Goal: Task Accomplishment & Management: Complete application form

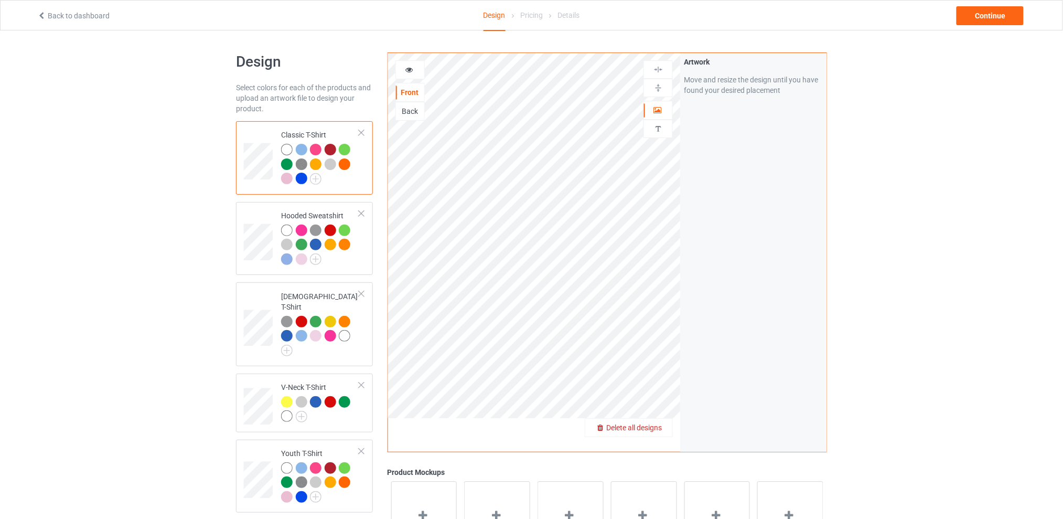
click at [658, 428] on span "Delete all designs" at bounding box center [634, 427] width 56 height 8
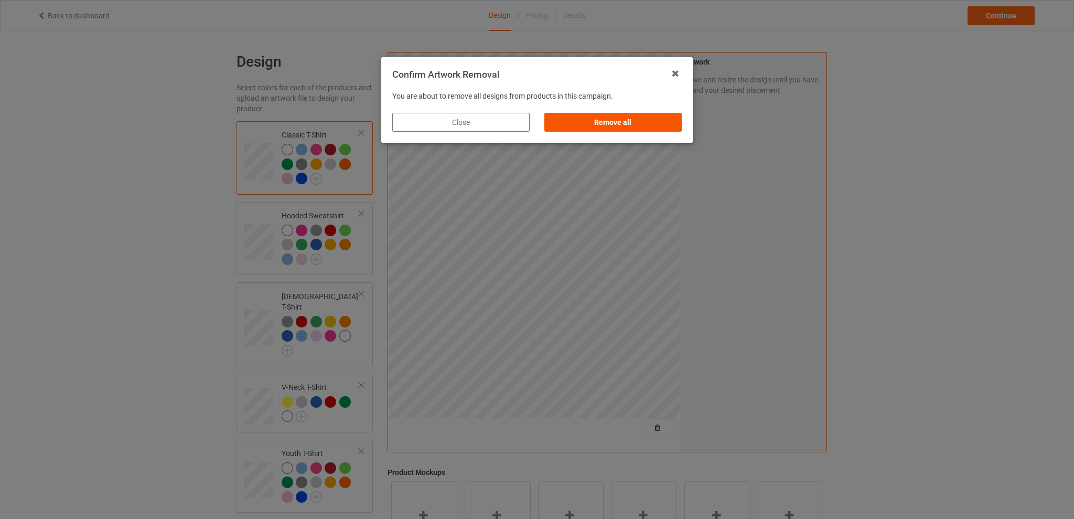
click at [616, 122] on div "Remove all" at bounding box center [613, 122] width 137 height 19
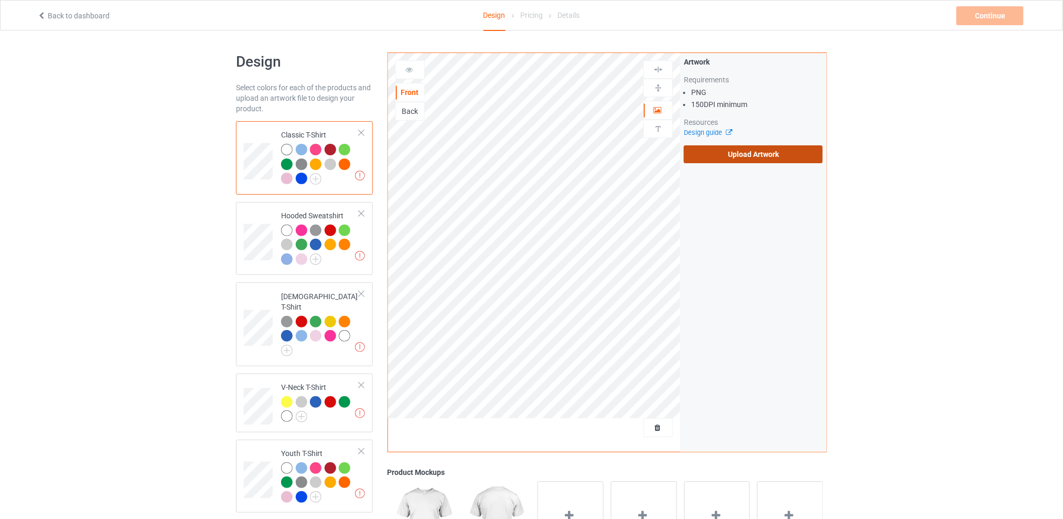
click at [723, 156] on label "Upload Artwork" at bounding box center [753, 154] width 139 height 18
click at [0, 0] on input "Upload Artwork" at bounding box center [0, 0] width 0 height 0
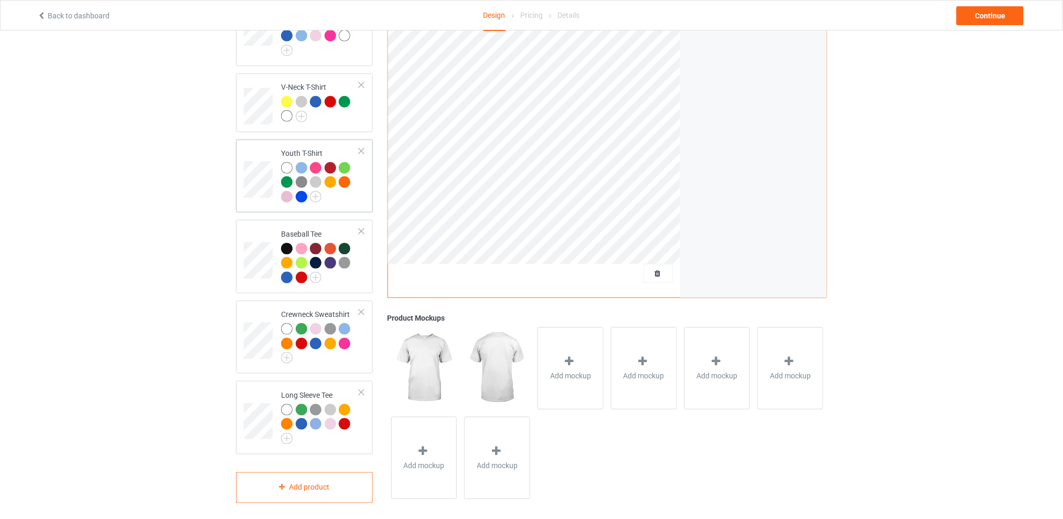
scroll to position [90, 0]
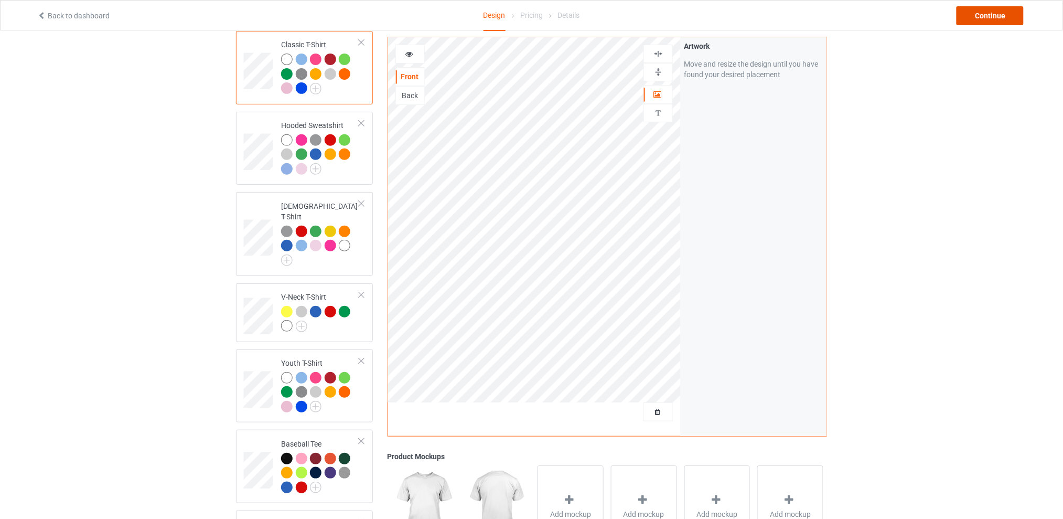
click at [974, 19] on div "Continue" at bounding box center [990, 15] width 67 height 19
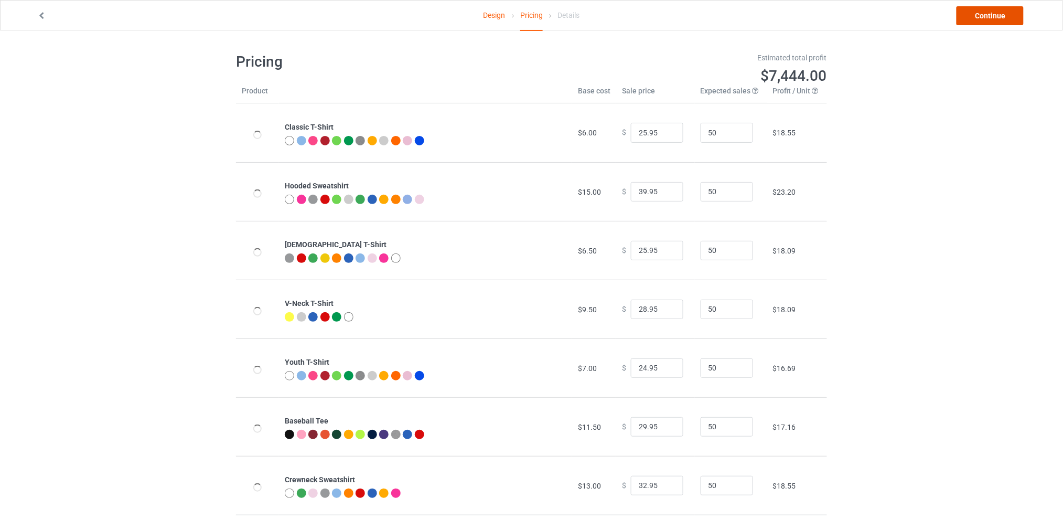
click at [981, 20] on link "Continue" at bounding box center [990, 15] width 67 height 19
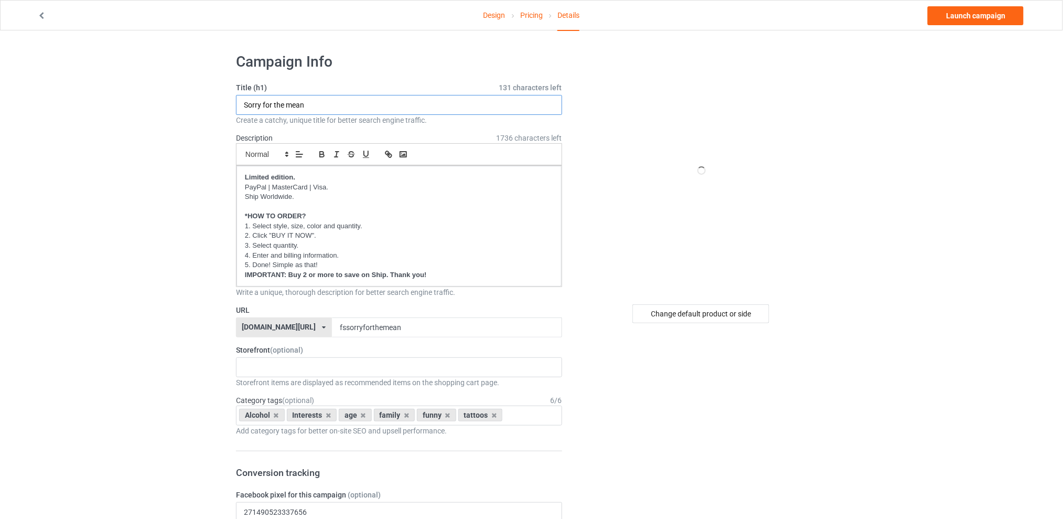
drag, startPoint x: 343, startPoint y: 105, endPoint x: 185, endPoint y: 105, distance: 157.9
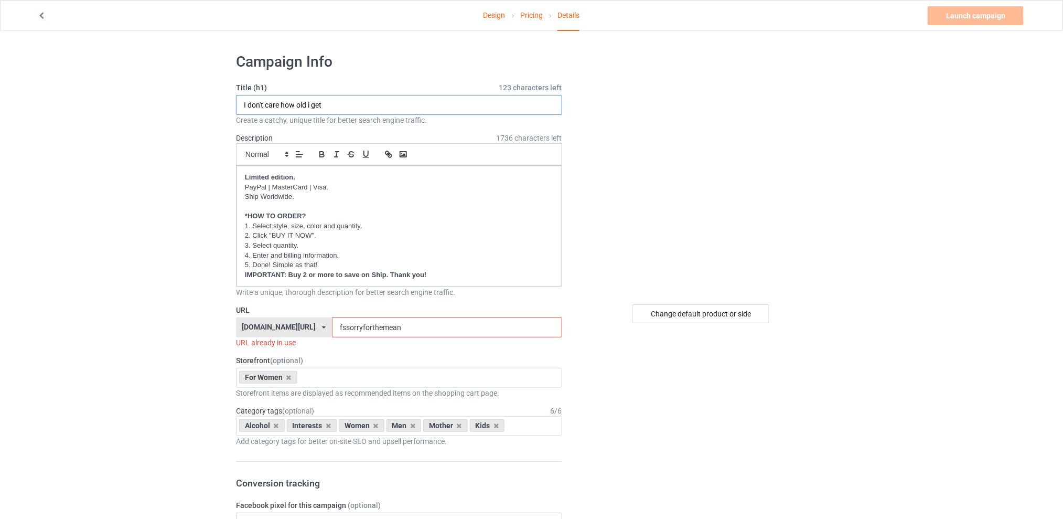
type input "I don't care how old i get"
drag, startPoint x: 415, startPoint y: 328, endPoint x: 310, endPoint y: 330, distance: 105.5
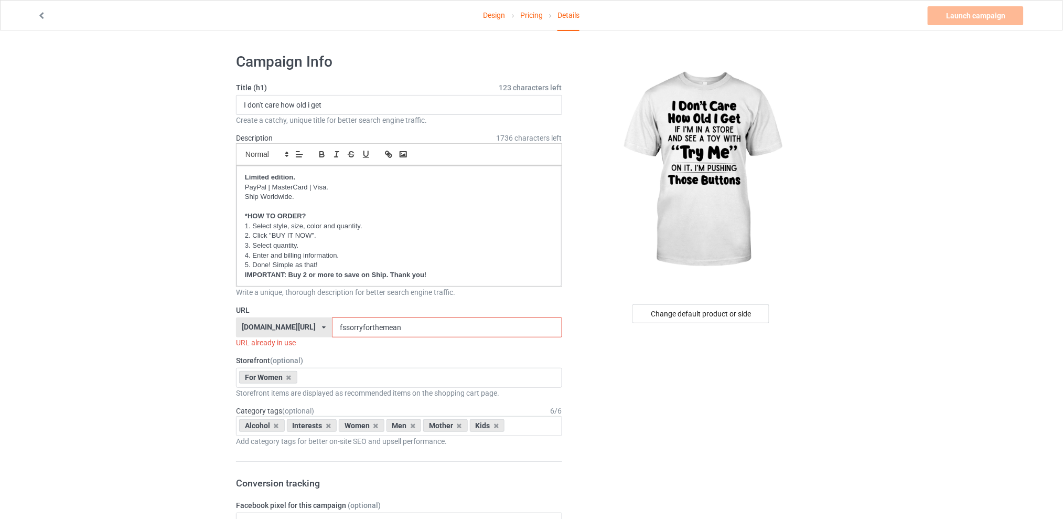
click at [310, 330] on div "[DOMAIN_NAME][URL] [DOMAIN_NAME][URL] [DOMAIN_NAME][URL] [DOMAIN_NAME][URL] 5d7…" at bounding box center [399, 327] width 326 height 20
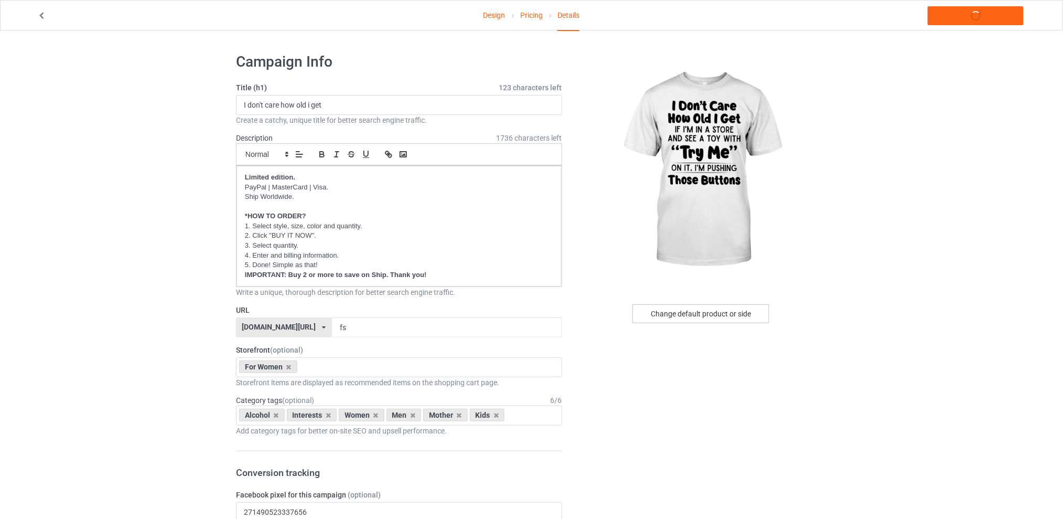
click at [674, 315] on div "Change default product or side" at bounding box center [701, 313] width 137 height 19
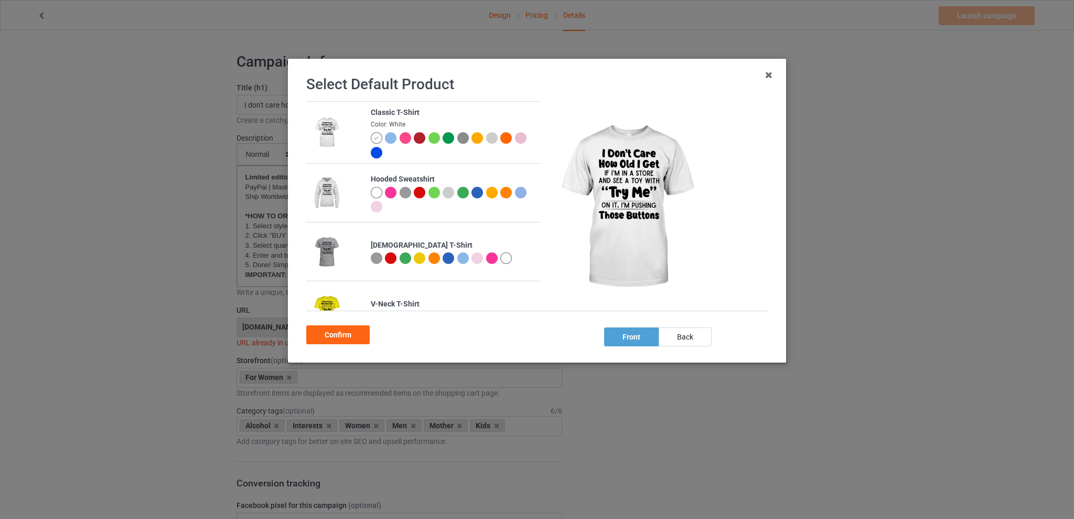
click at [433, 139] on div at bounding box center [435, 138] width 12 height 12
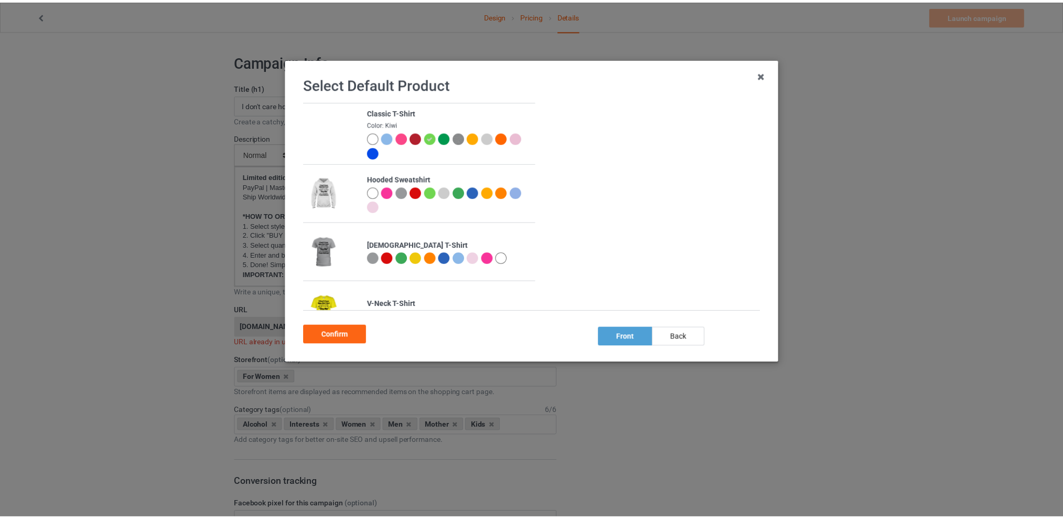
scroll to position [264, 0]
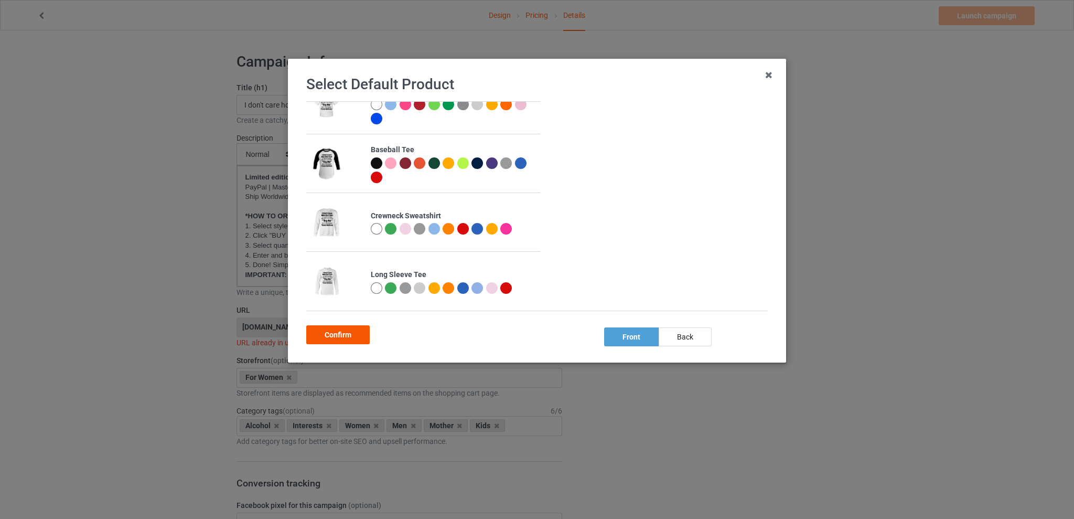
click at [342, 335] on div "Confirm" at bounding box center [337, 334] width 63 height 19
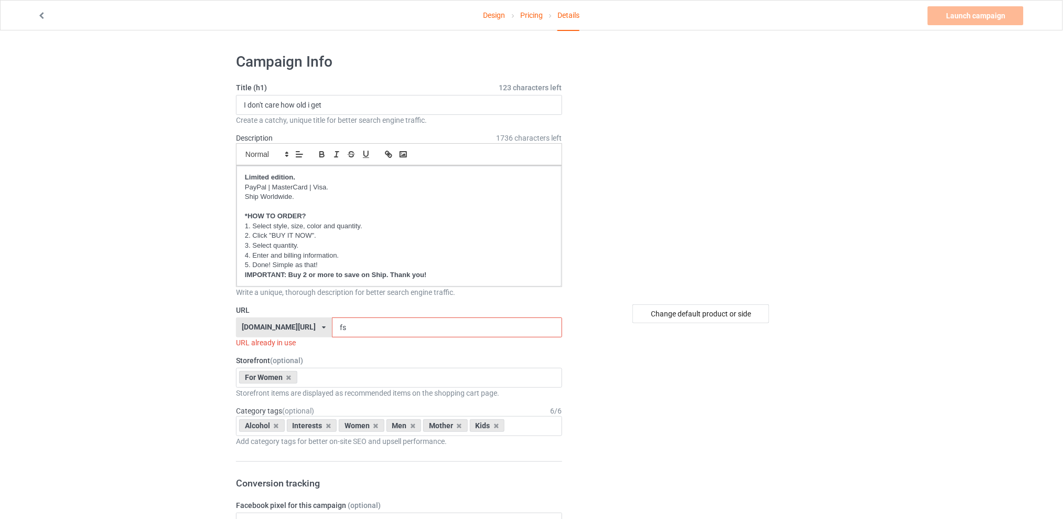
click at [365, 332] on input "fs" at bounding box center [447, 327] width 230 height 20
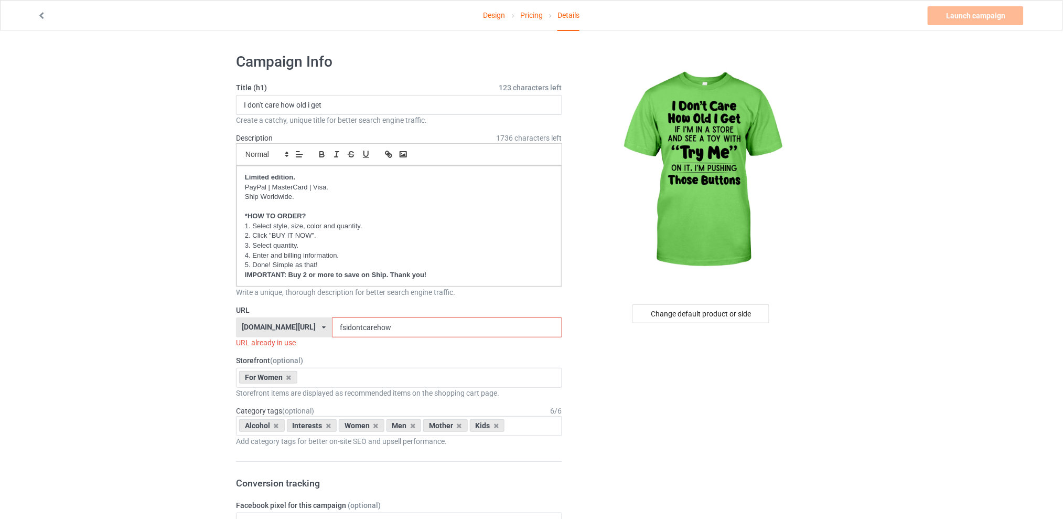
click at [413, 327] on input "fsidontcarehow" at bounding box center [447, 327] width 230 height 20
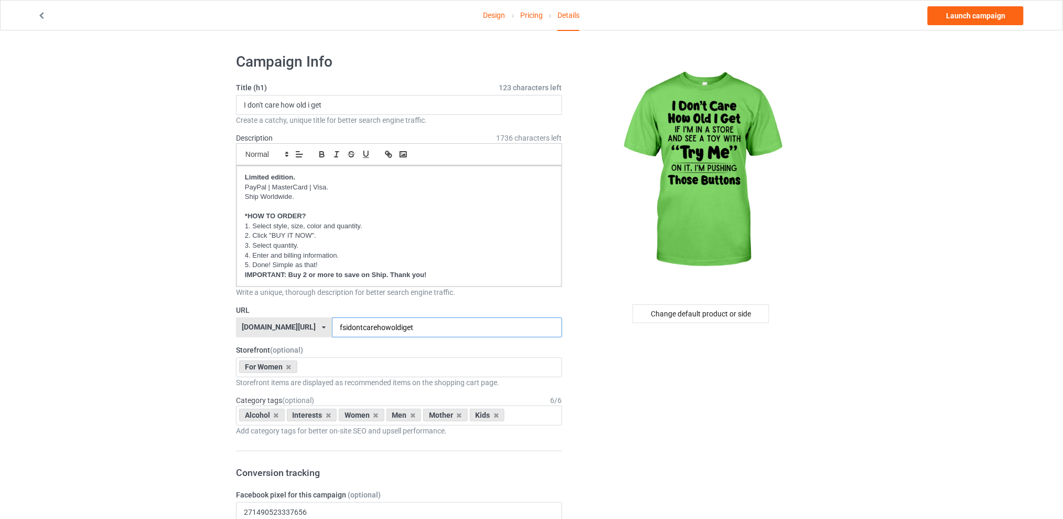
type input "fsidontcarehowoldiget"
click at [275, 416] on icon at bounding box center [276, 415] width 5 height 7
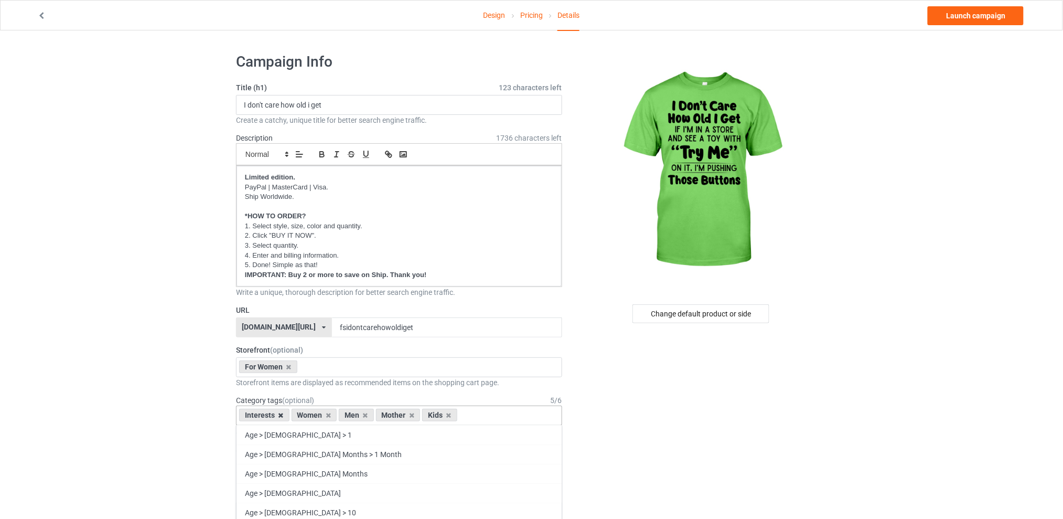
click at [281, 414] on icon at bounding box center [281, 415] width 5 height 7
click at [314, 416] on icon at bounding box center [313, 415] width 5 height 7
click at [322, 417] on icon at bounding box center [322, 415] width 5 height 7
click at [314, 416] on icon at bounding box center [313, 415] width 5 height 7
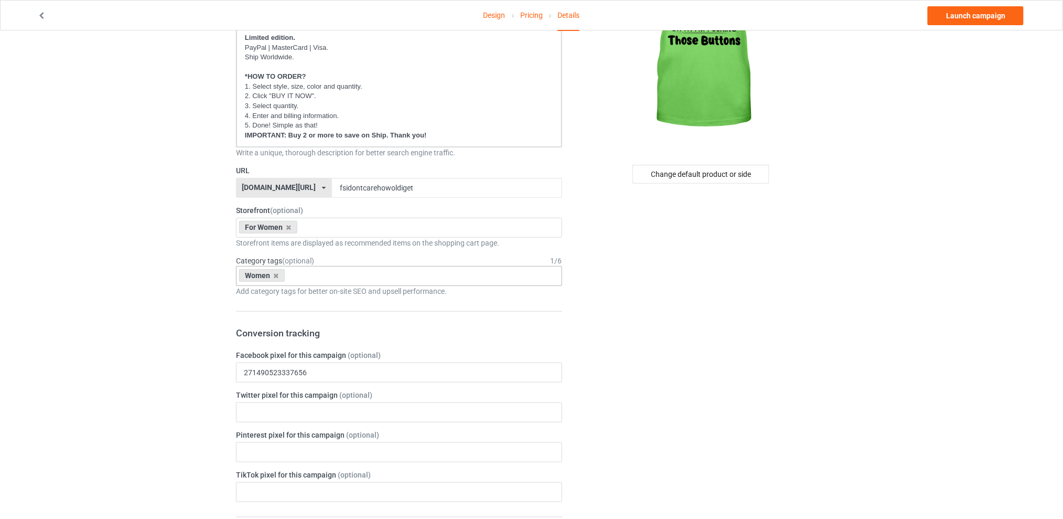
scroll to position [70, 0]
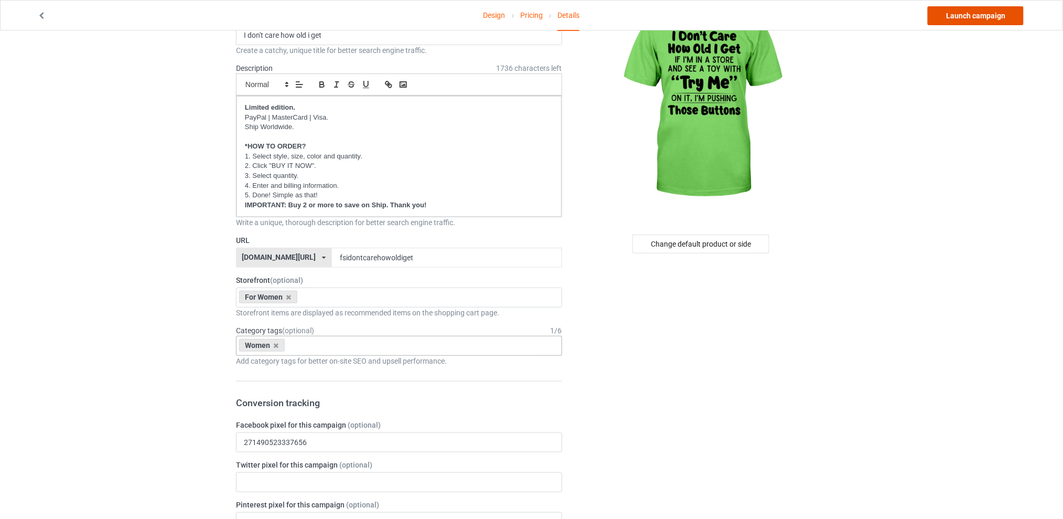
click at [967, 11] on link "Launch campaign" at bounding box center [976, 15] width 96 height 19
